Goal: Contribute content

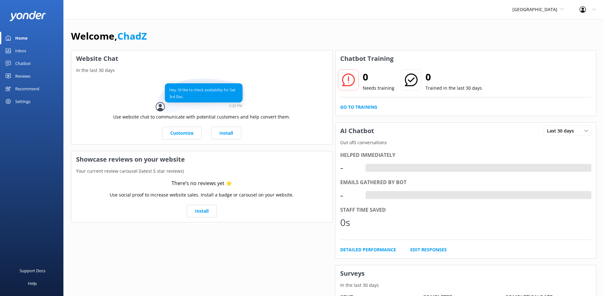
click at [27, 63] on div "Chatbot" at bounding box center [23, 63] width 16 height 13
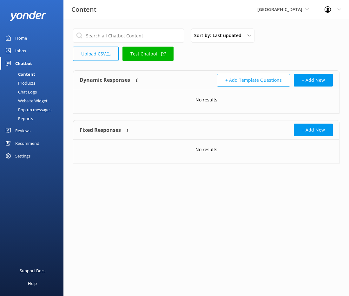
click at [103, 50] on link "Upload CSV" at bounding box center [96, 54] width 46 height 14
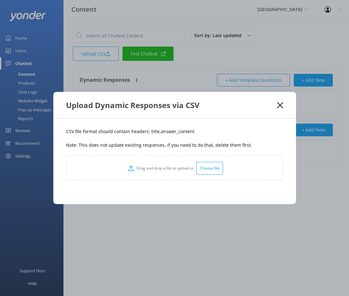
click at [203, 163] on div "Choose file" at bounding box center [209, 168] width 27 height 13
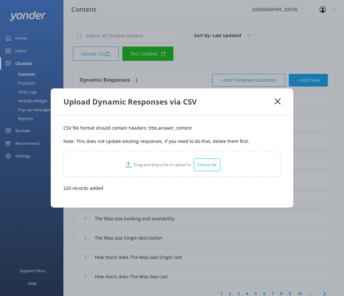
click at [278, 102] on use at bounding box center [278, 102] width 6 height 6
